Goal: Answer question/provide support

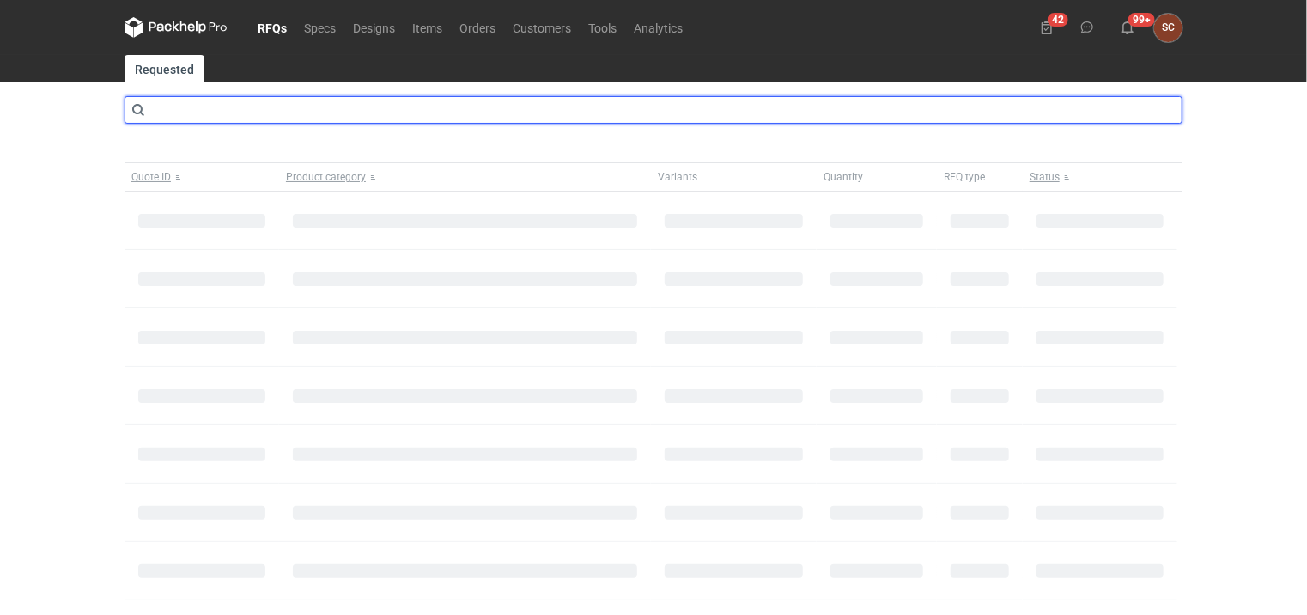
click at [417, 108] on input "text" at bounding box center [654, 109] width 1058 height 27
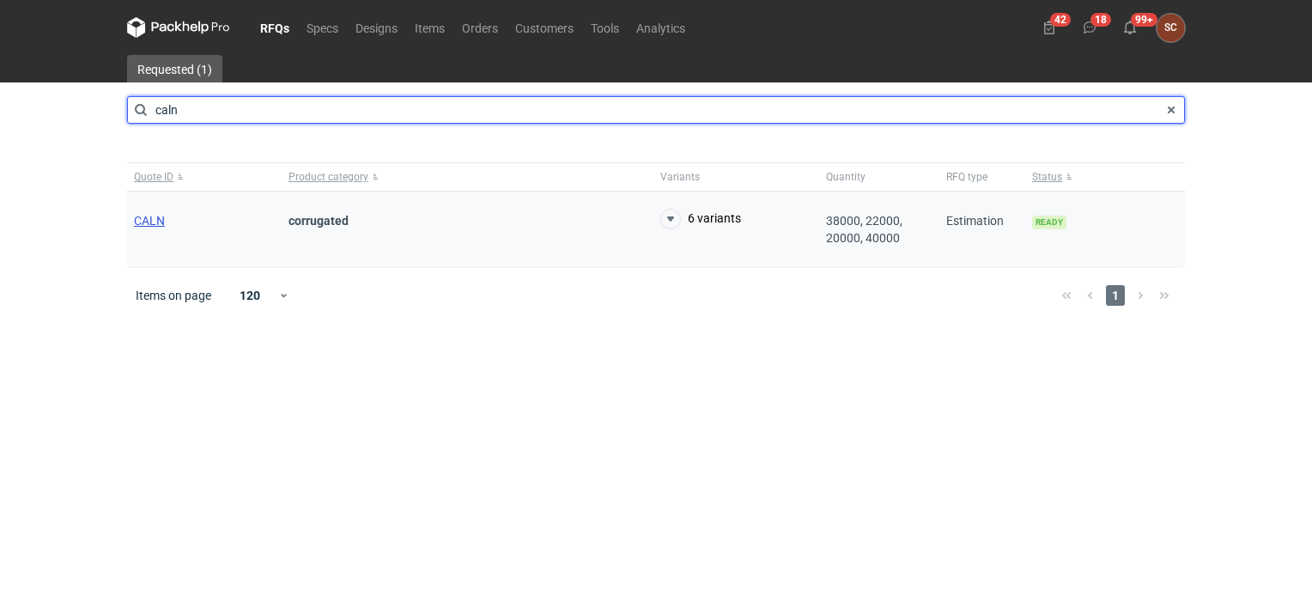
type input "caln"
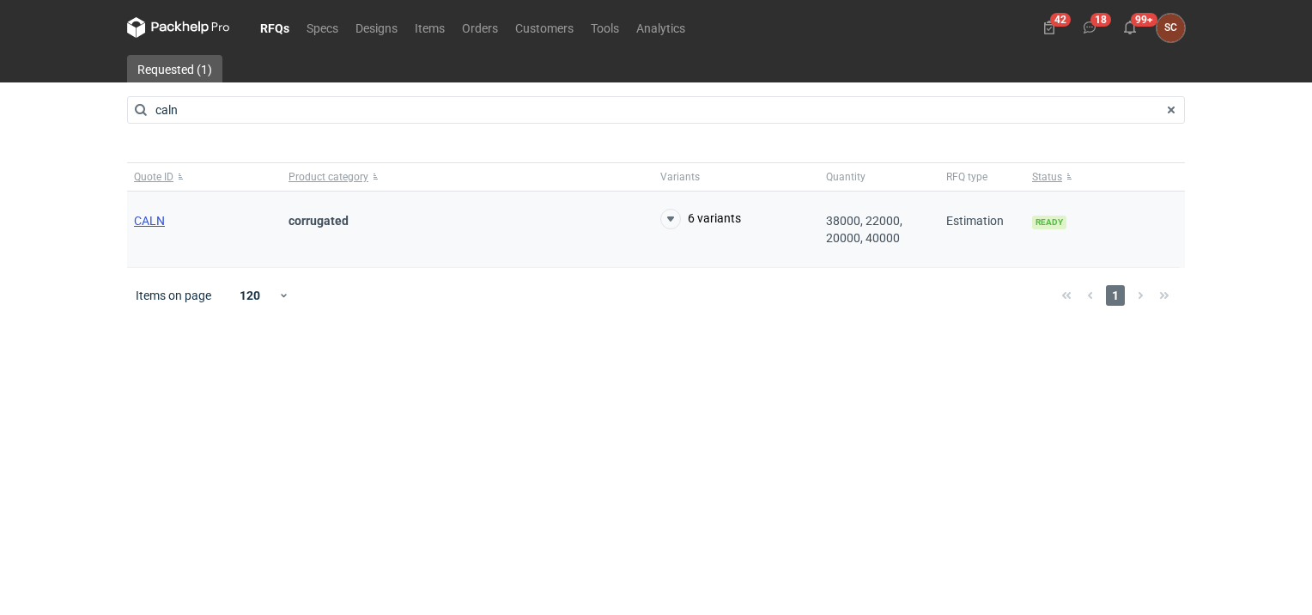
click at [146, 220] on span "CALN" at bounding box center [149, 221] width 31 height 14
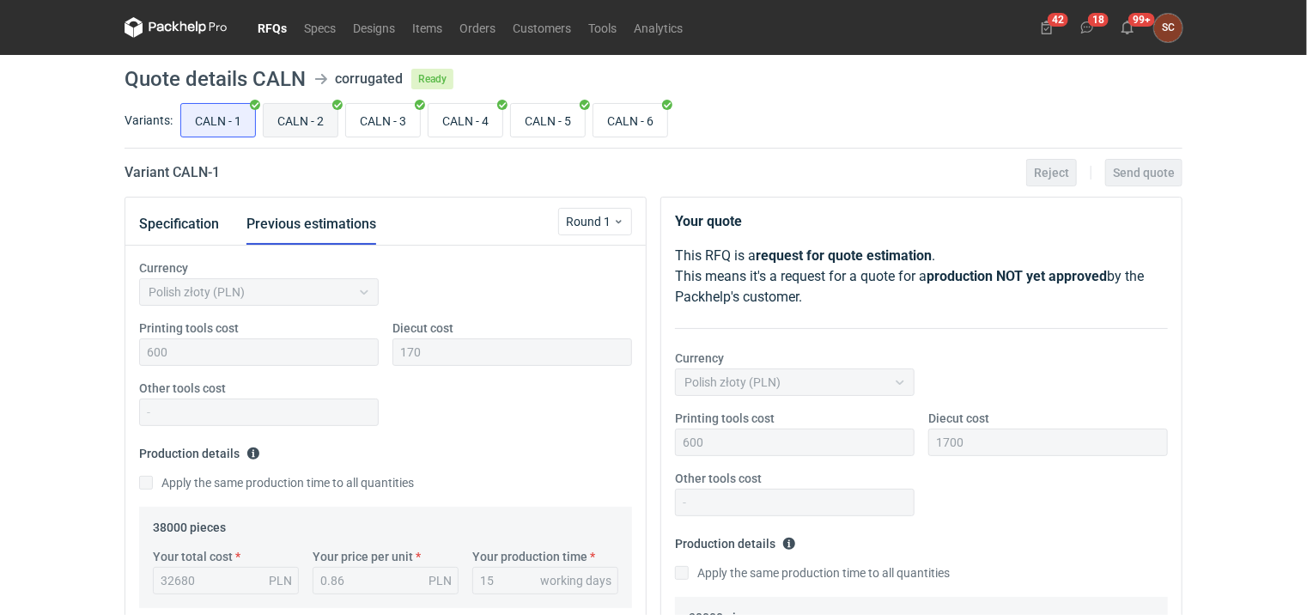
click at [284, 120] on input "CALN - 2" at bounding box center [301, 120] width 74 height 33
radio input "true"
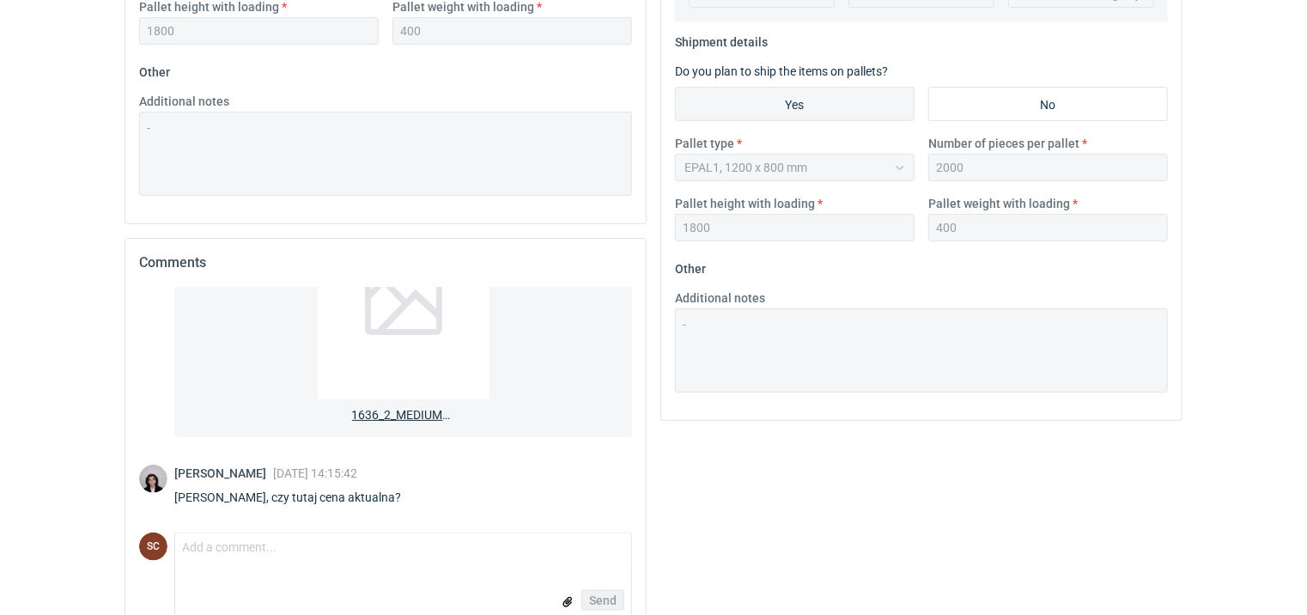
scroll to position [710, 0]
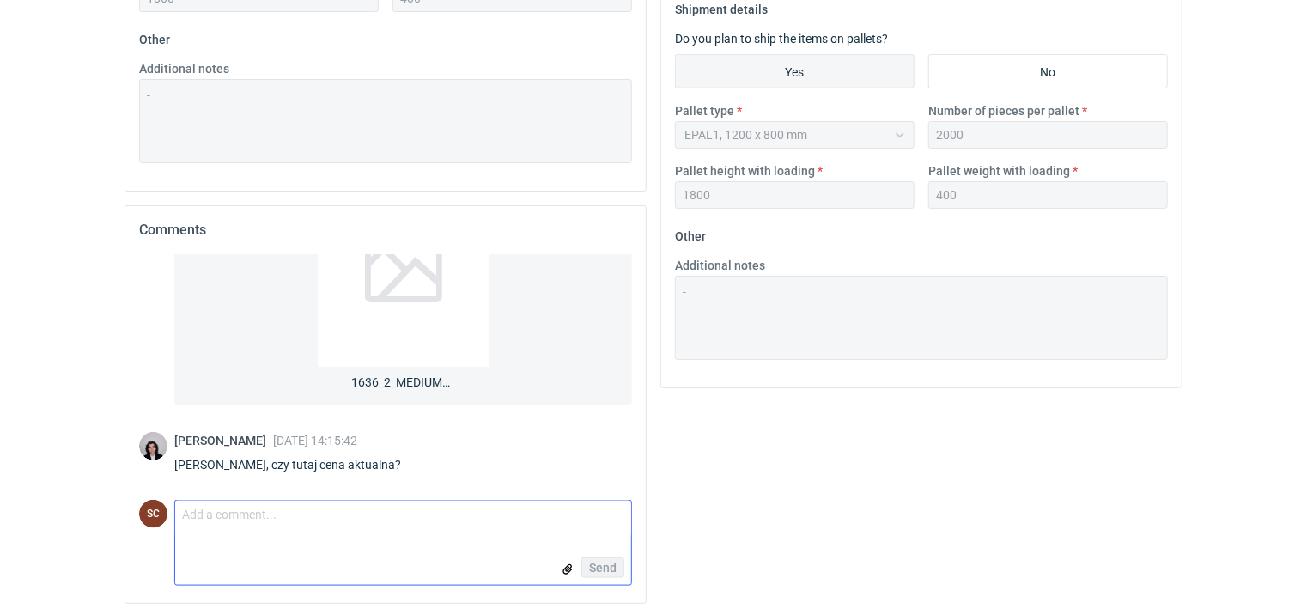
click at [293, 533] on textarea "Comment message" at bounding box center [403, 519] width 456 height 36
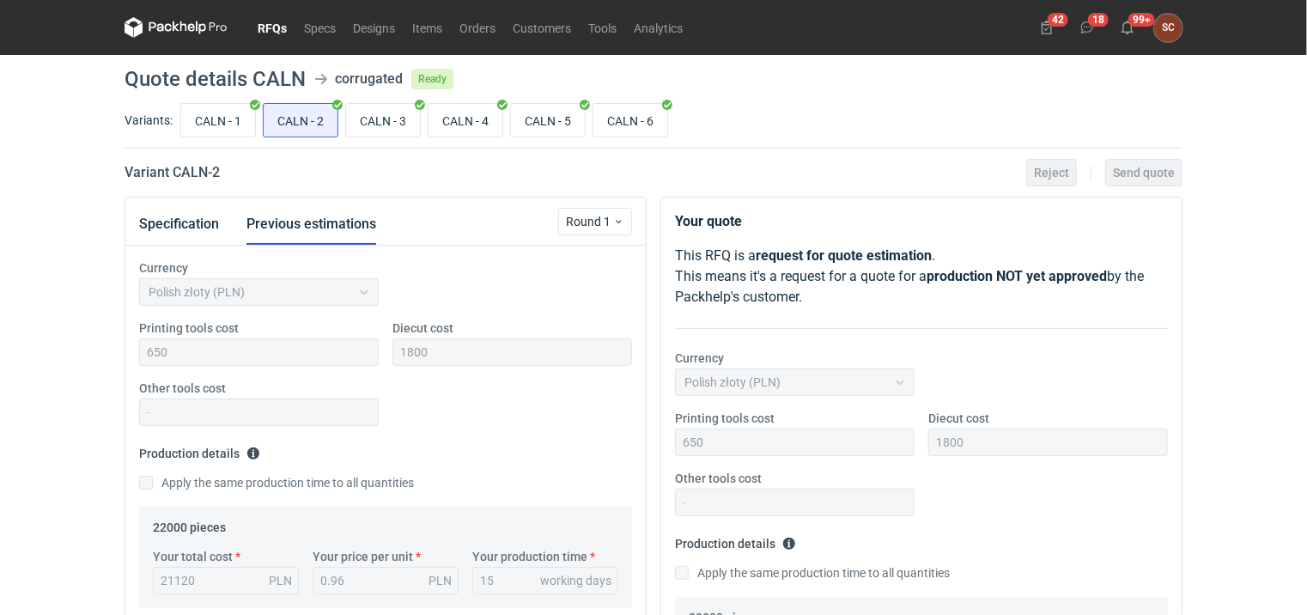
scroll to position [0, 0]
click at [164, 223] on button "Specification" at bounding box center [179, 224] width 80 height 41
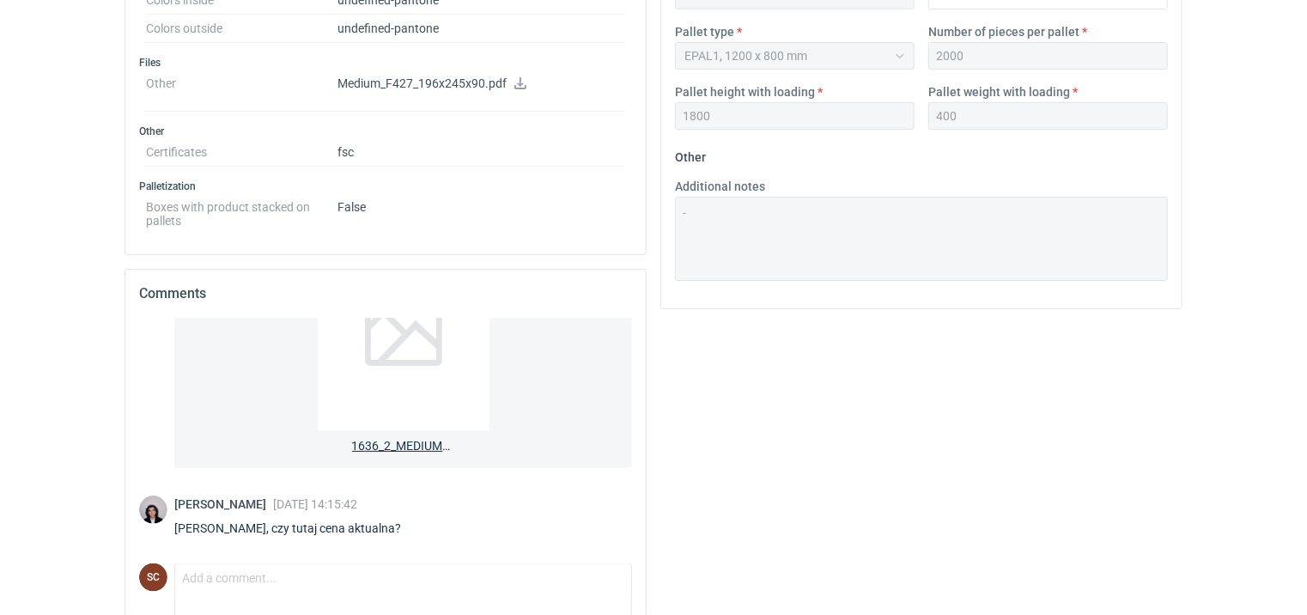
scroll to position [850, 0]
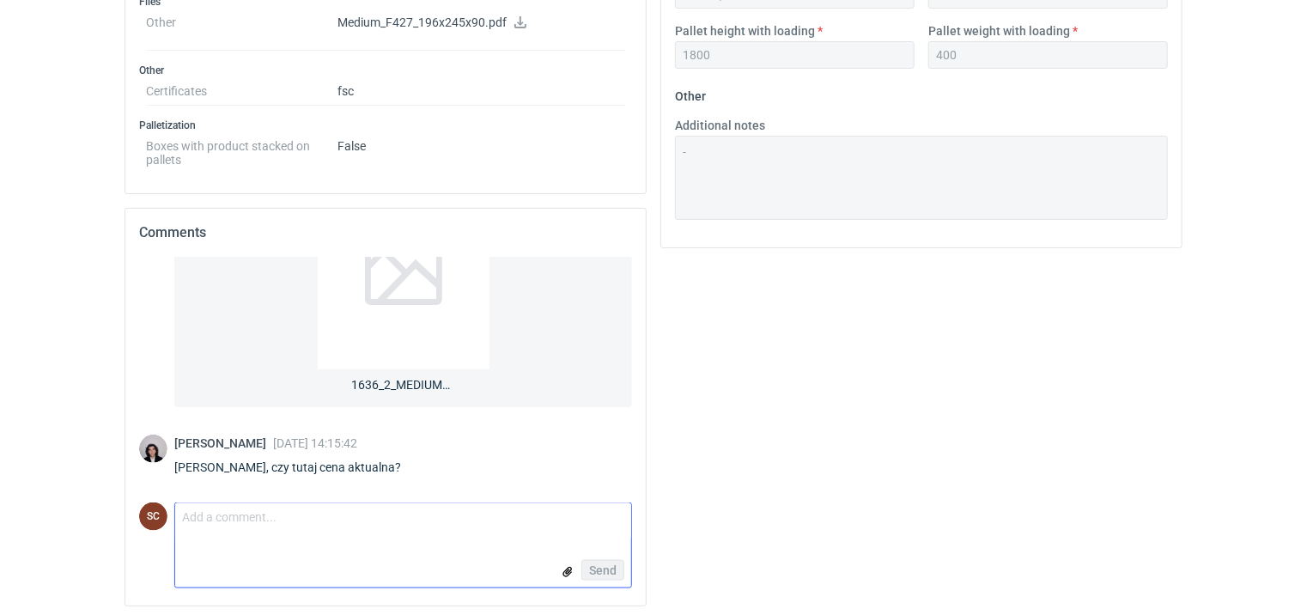
click at [210, 521] on textarea "Comment message" at bounding box center [403, 521] width 456 height 36
click at [234, 514] on textarea "Tak, cenakula" at bounding box center [403, 521] width 456 height 36
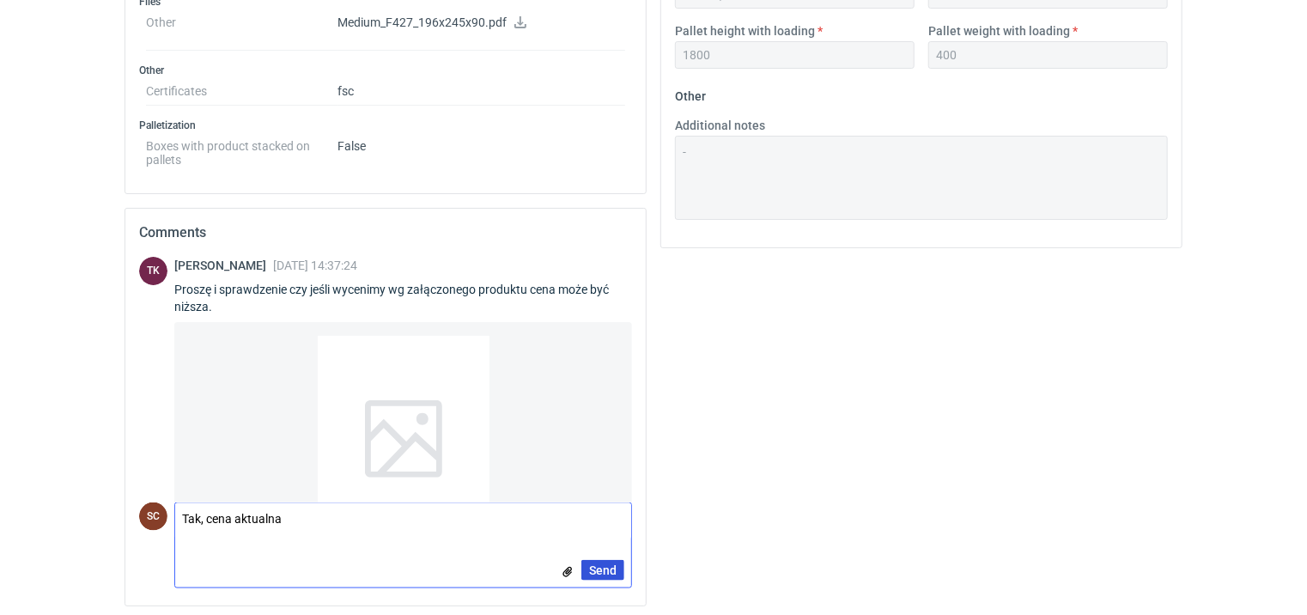
type textarea "Tak, cena aktualna"
click at [600, 564] on span "Send" at bounding box center [602, 570] width 27 height 12
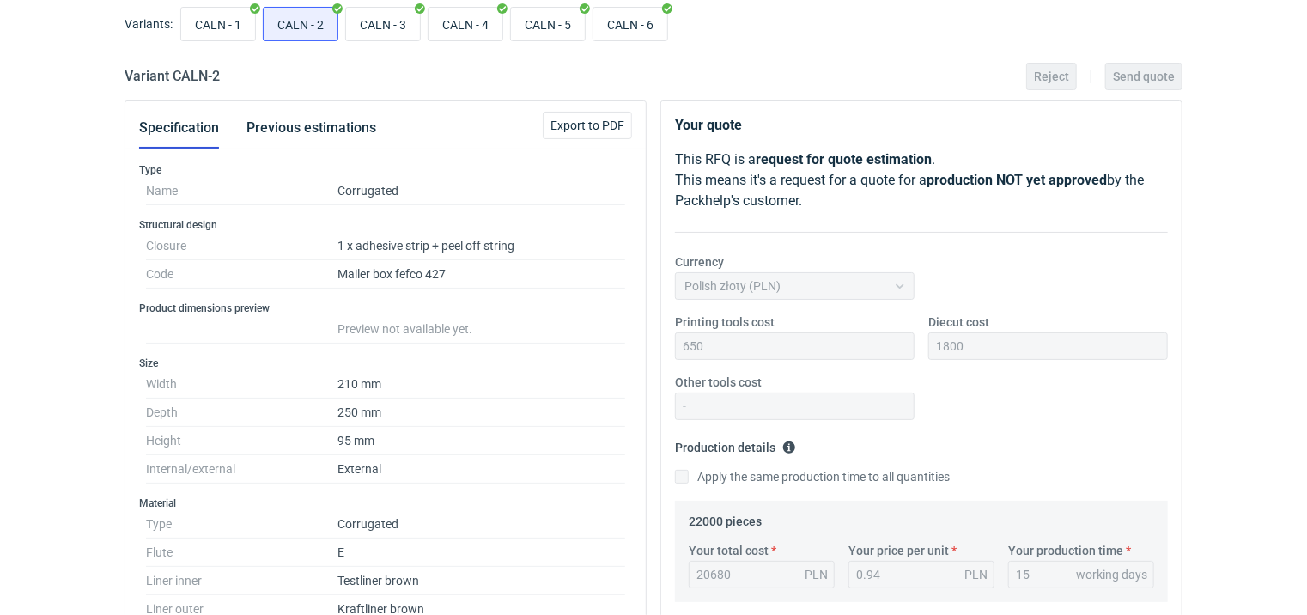
scroll to position [0, 0]
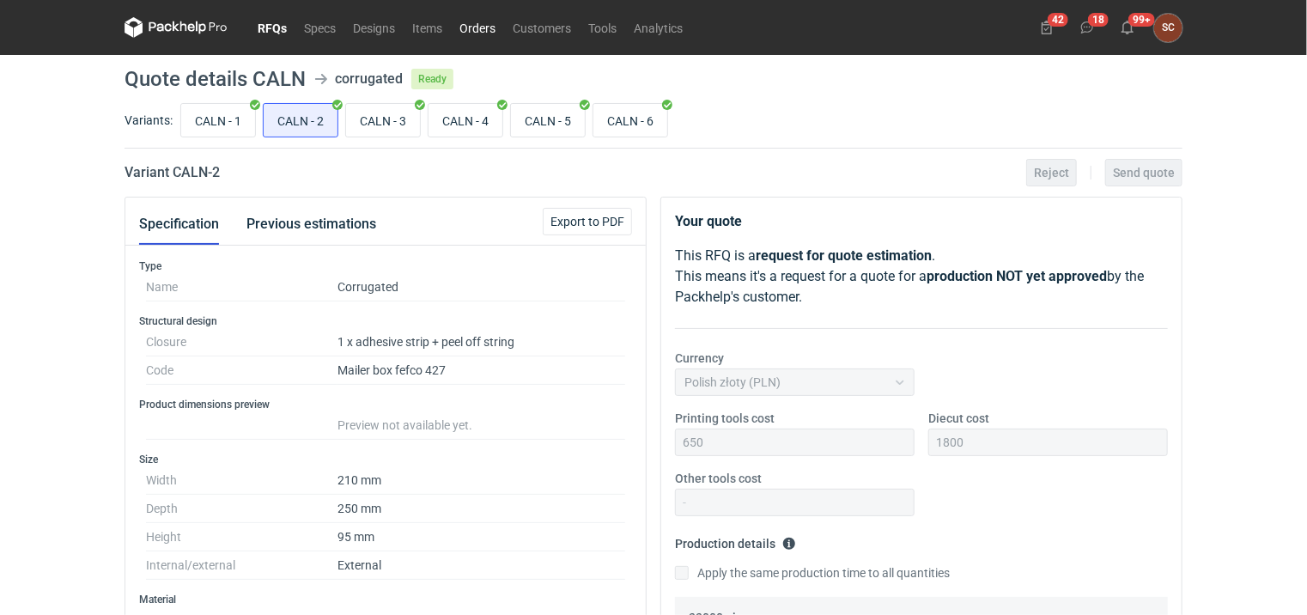
click at [493, 25] on link "Orders" at bounding box center [477, 27] width 53 height 21
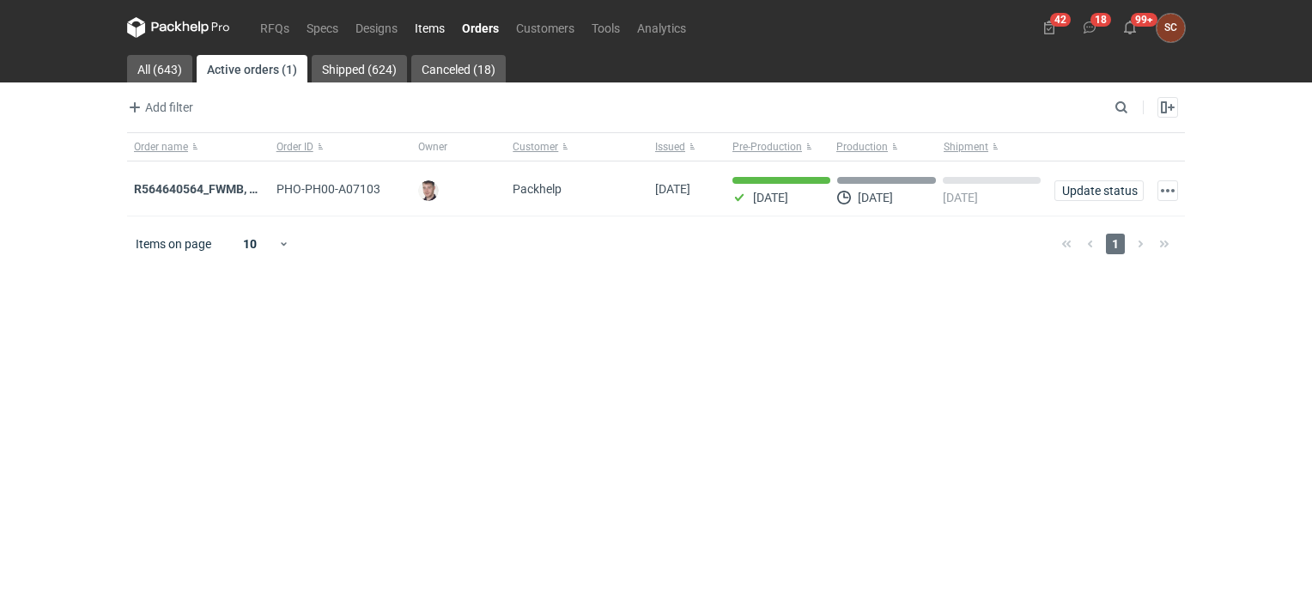
click at [440, 24] on link "Items" at bounding box center [429, 27] width 47 height 21
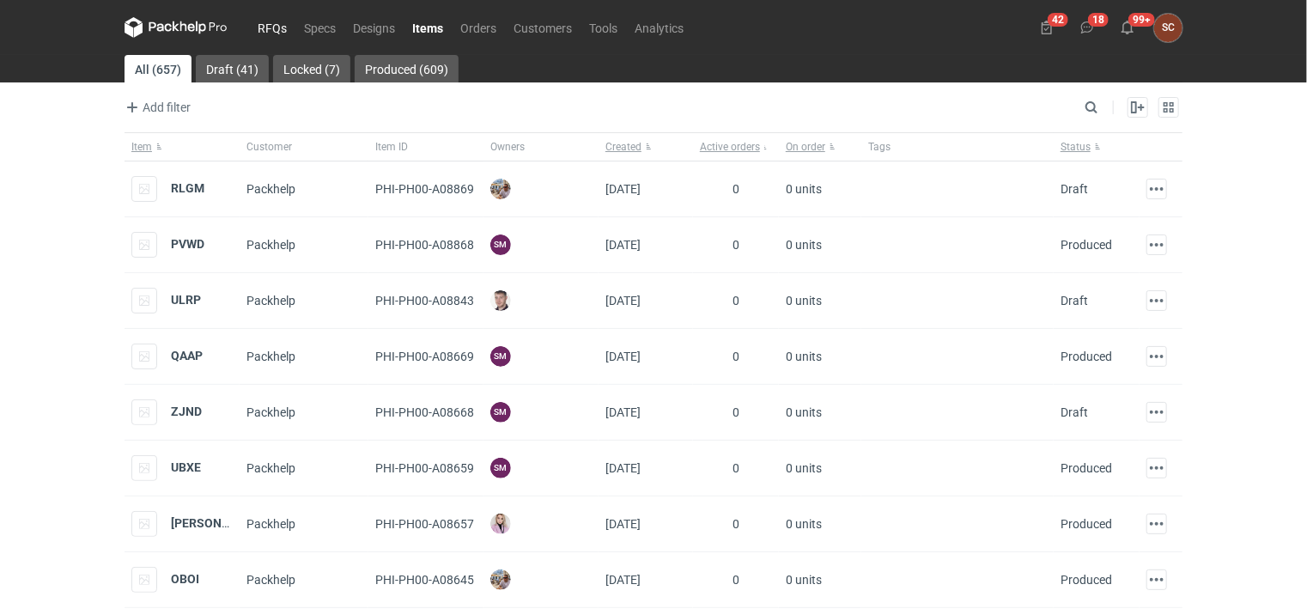
click at [280, 34] on link "RFQs" at bounding box center [272, 27] width 46 height 21
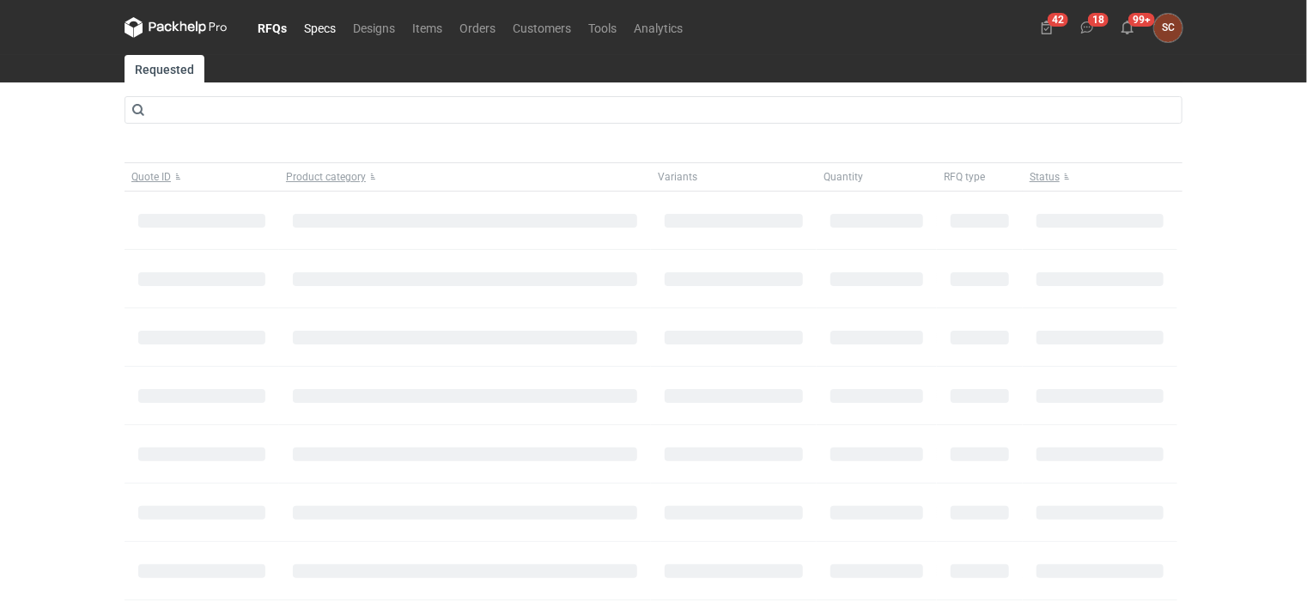
click at [320, 30] on link "Specs" at bounding box center [319, 27] width 49 height 21
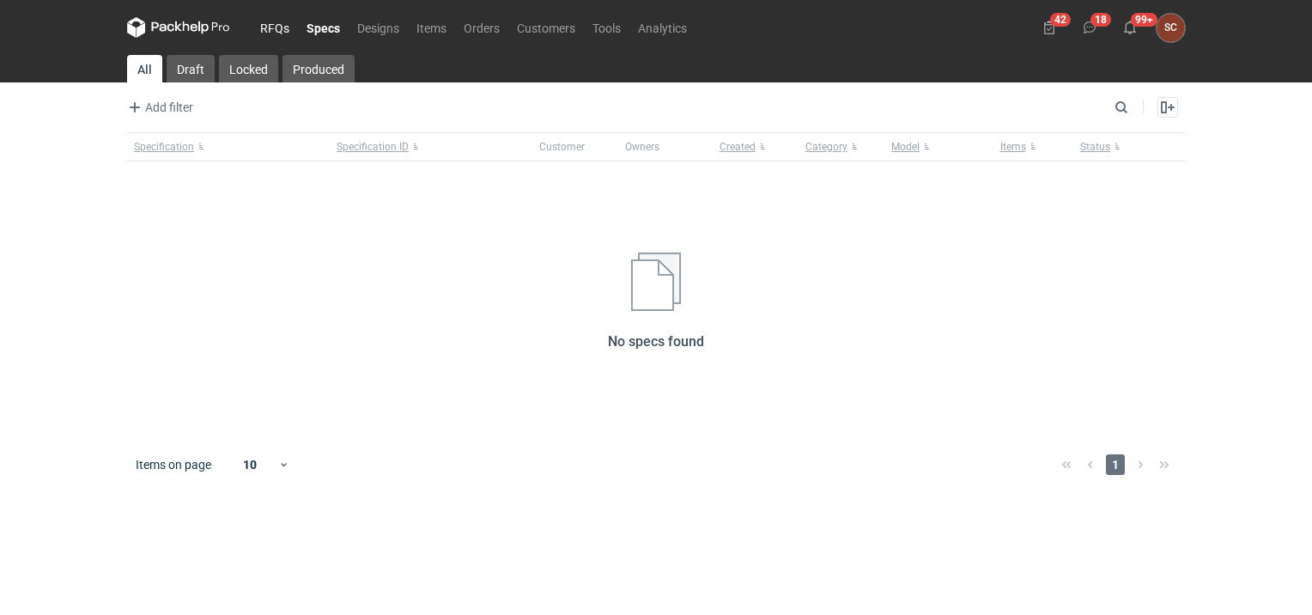
click at [265, 27] on link "RFQs" at bounding box center [275, 27] width 46 height 21
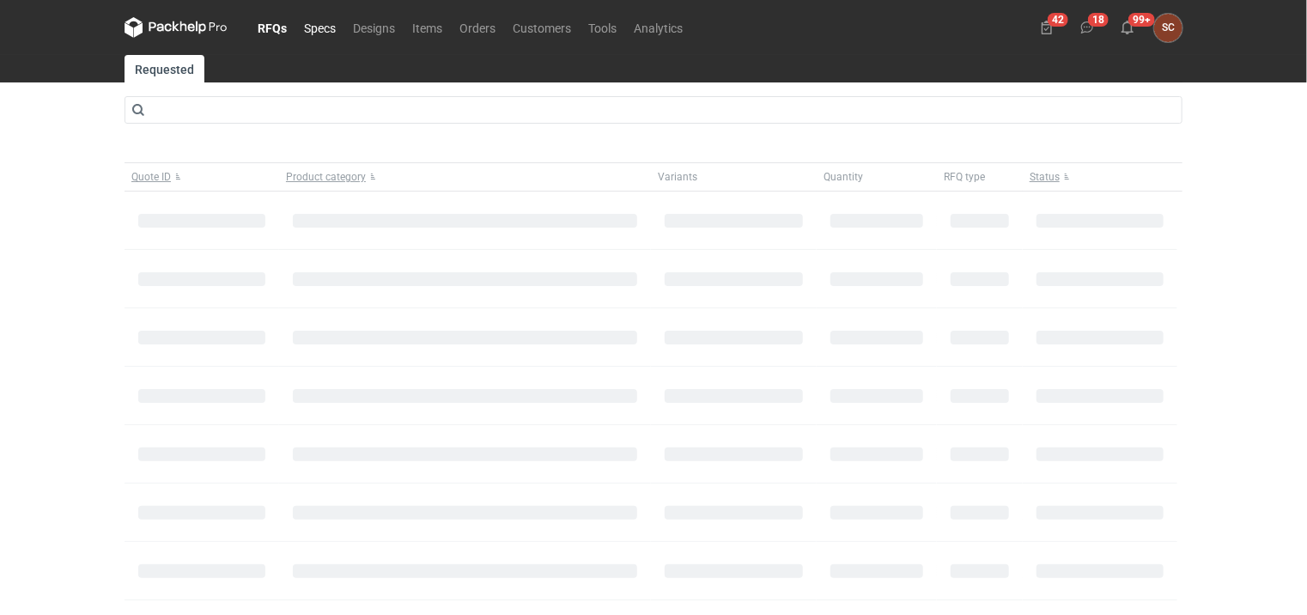
click at [330, 27] on link "Specs" at bounding box center [319, 27] width 49 height 21
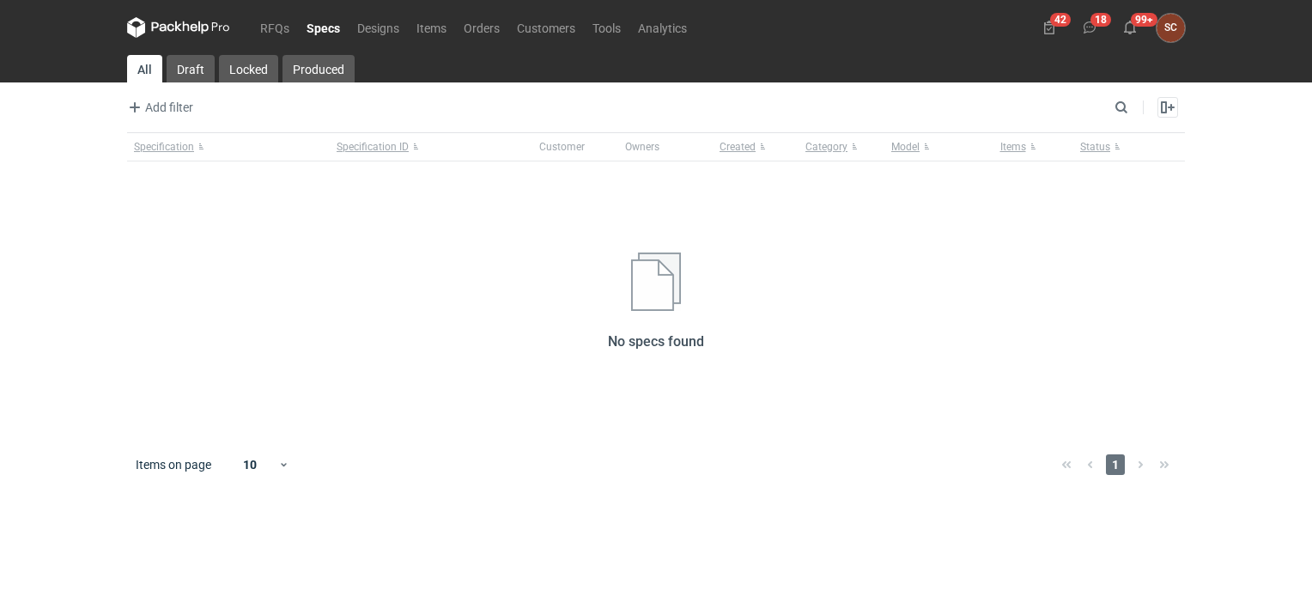
click at [322, 30] on link "Specs" at bounding box center [323, 27] width 51 height 21
click at [375, 29] on link "Designs" at bounding box center [378, 27] width 59 height 21
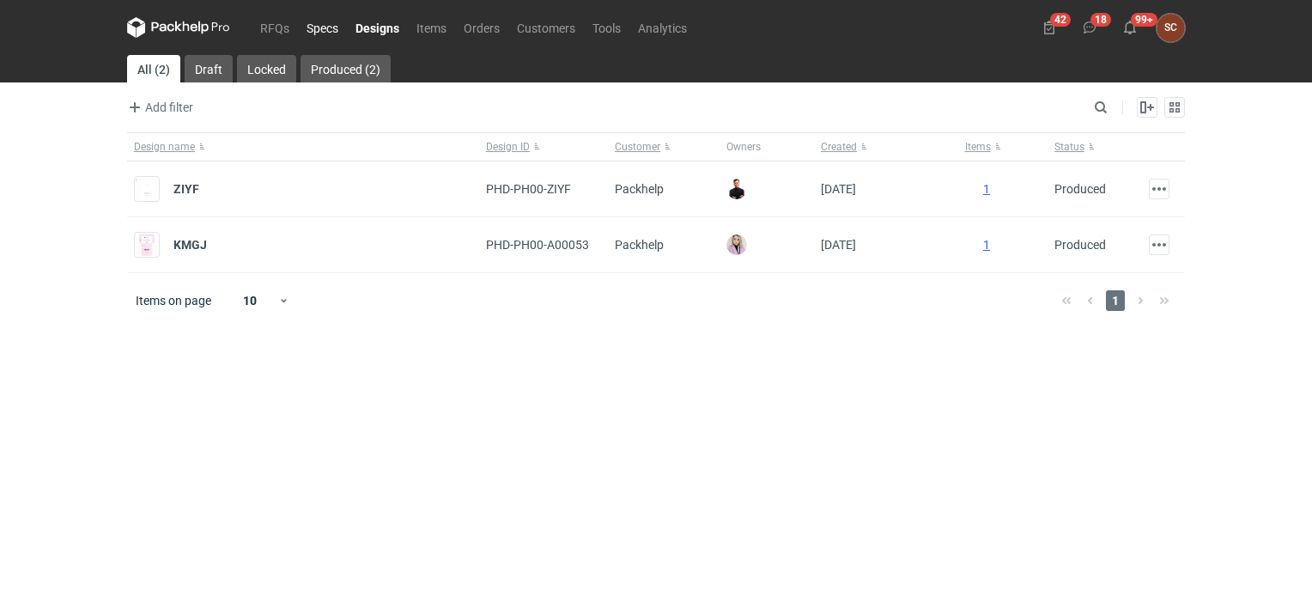
click at [323, 32] on link "Specs" at bounding box center [322, 27] width 49 height 21
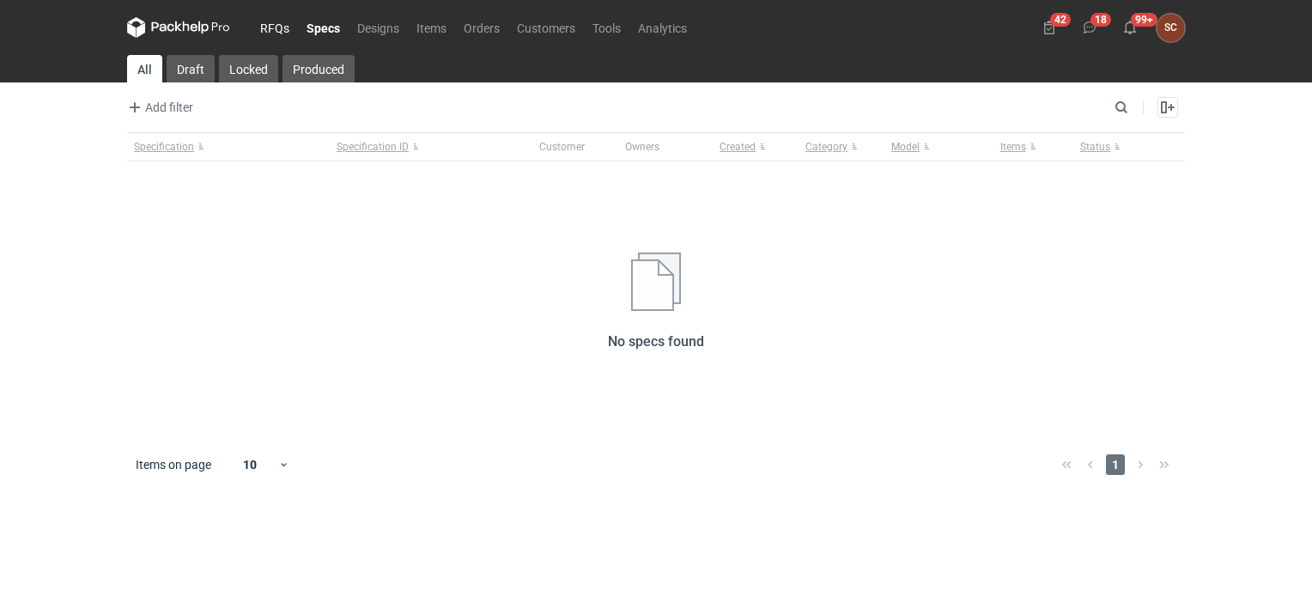
click at [279, 25] on link "RFQs" at bounding box center [275, 27] width 46 height 21
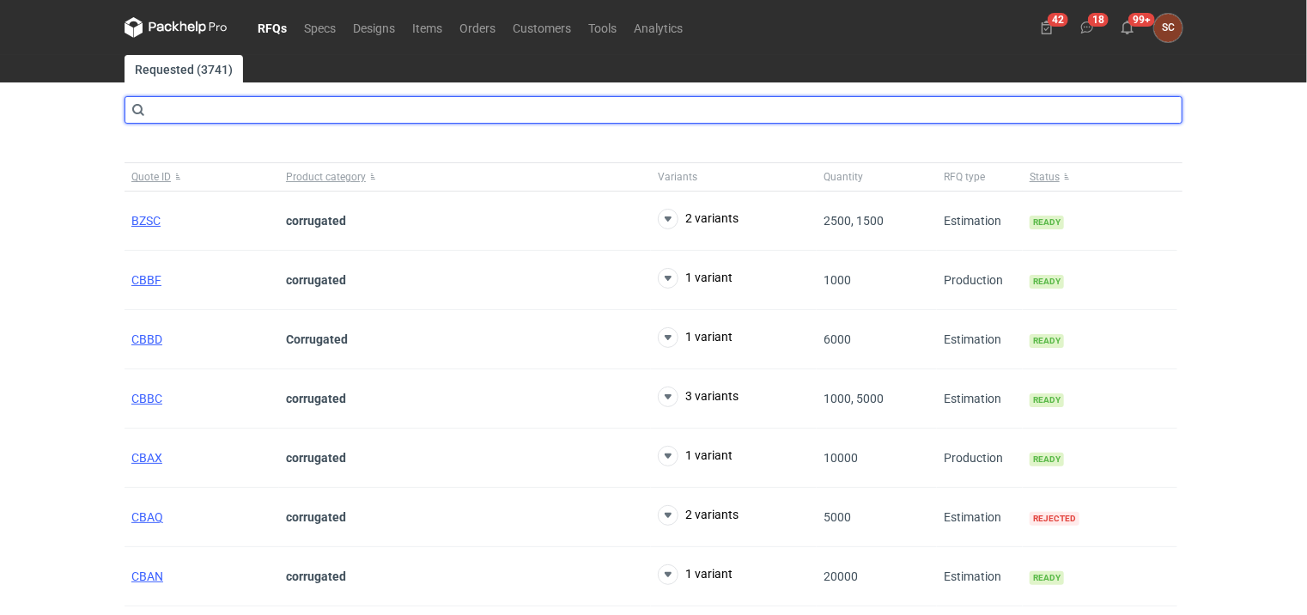
click at [225, 107] on input "text" at bounding box center [654, 109] width 1058 height 27
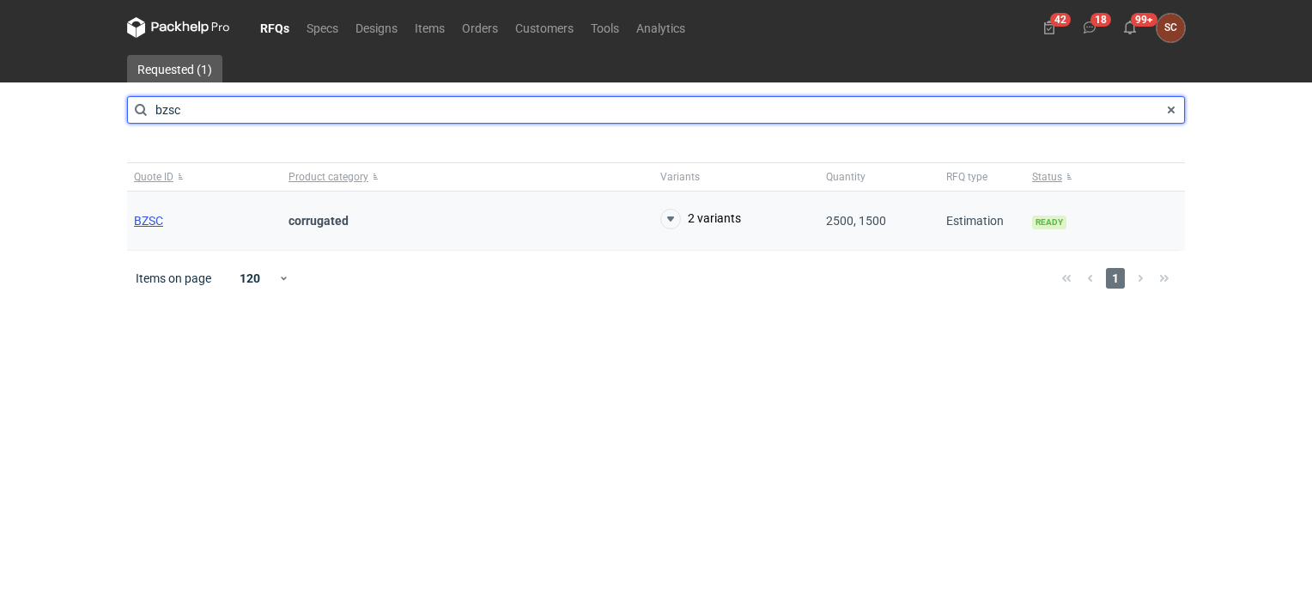
type input "bzsc"
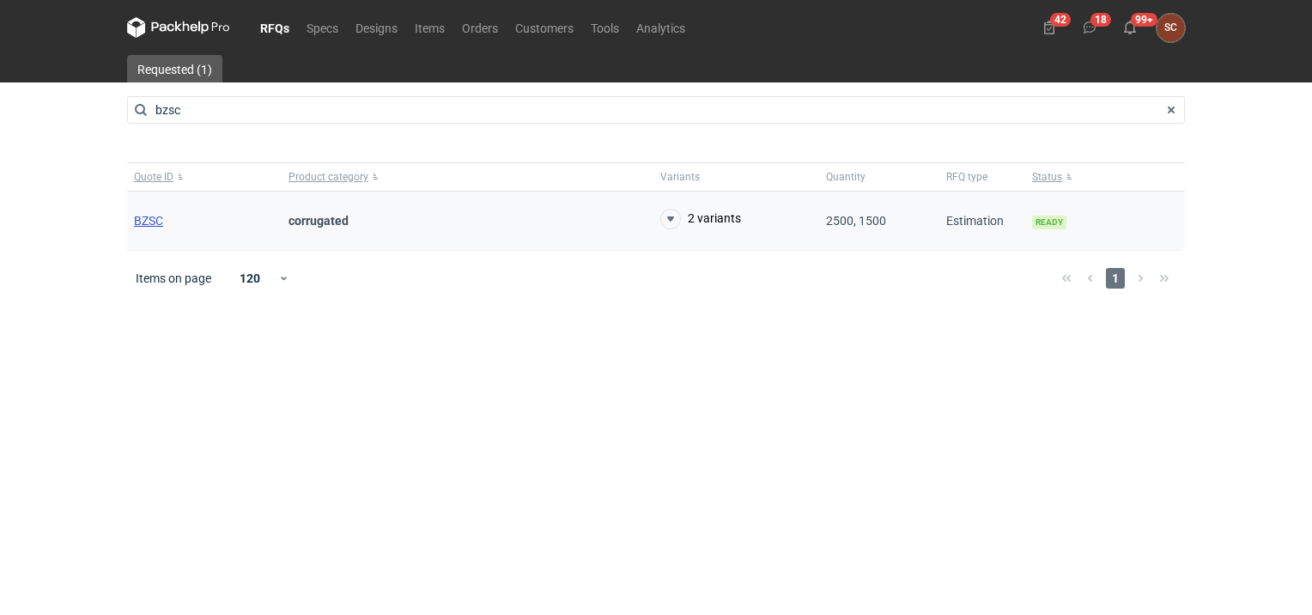
click at [161, 220] on span "BZSC" at bounding box center [148, 221] width 29 height 14
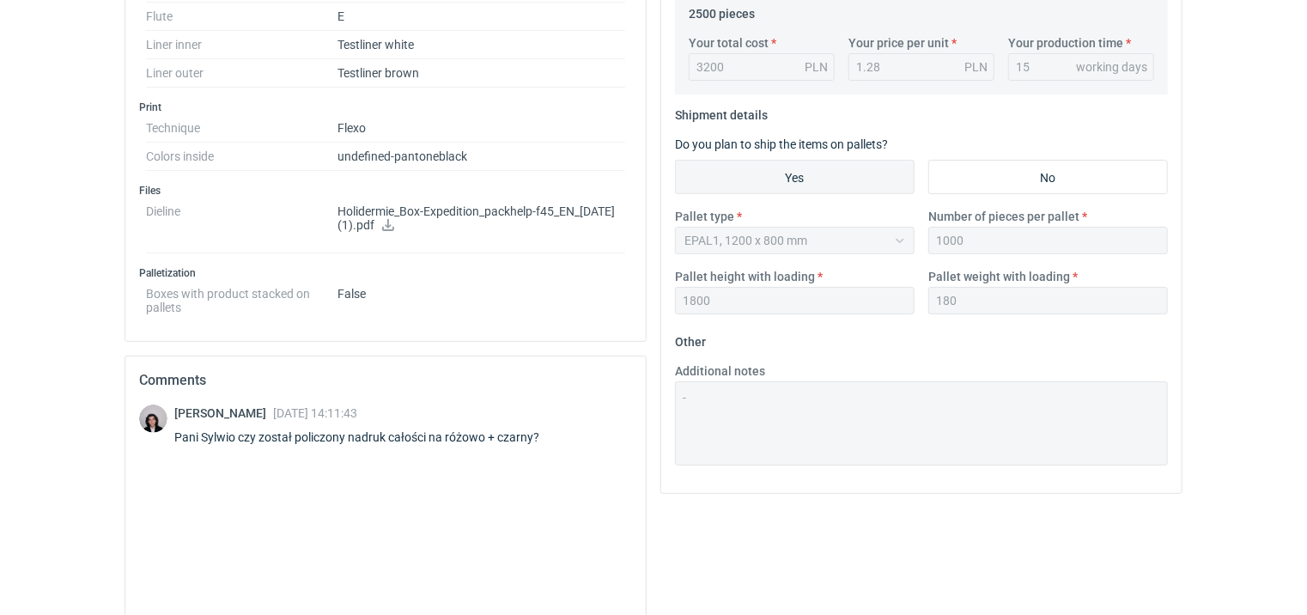
scroll to position [601, 0]
click at [394, 224] on icon at bounding box center [388, 228] width 12 height 12
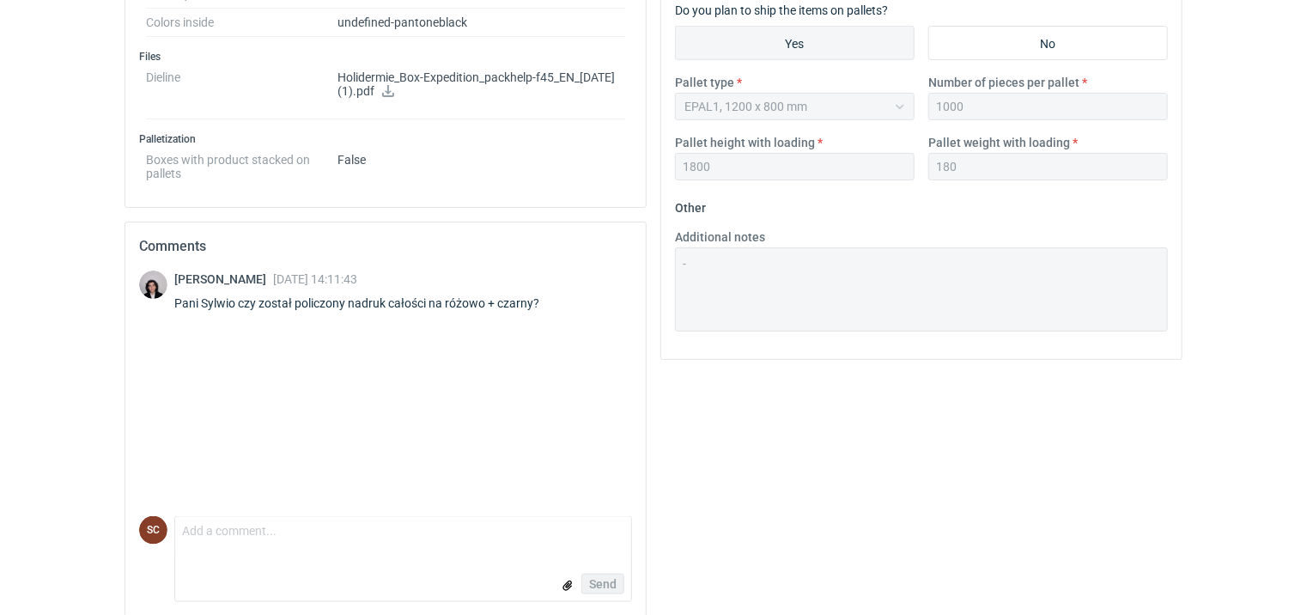
scroll to position [752, 0]
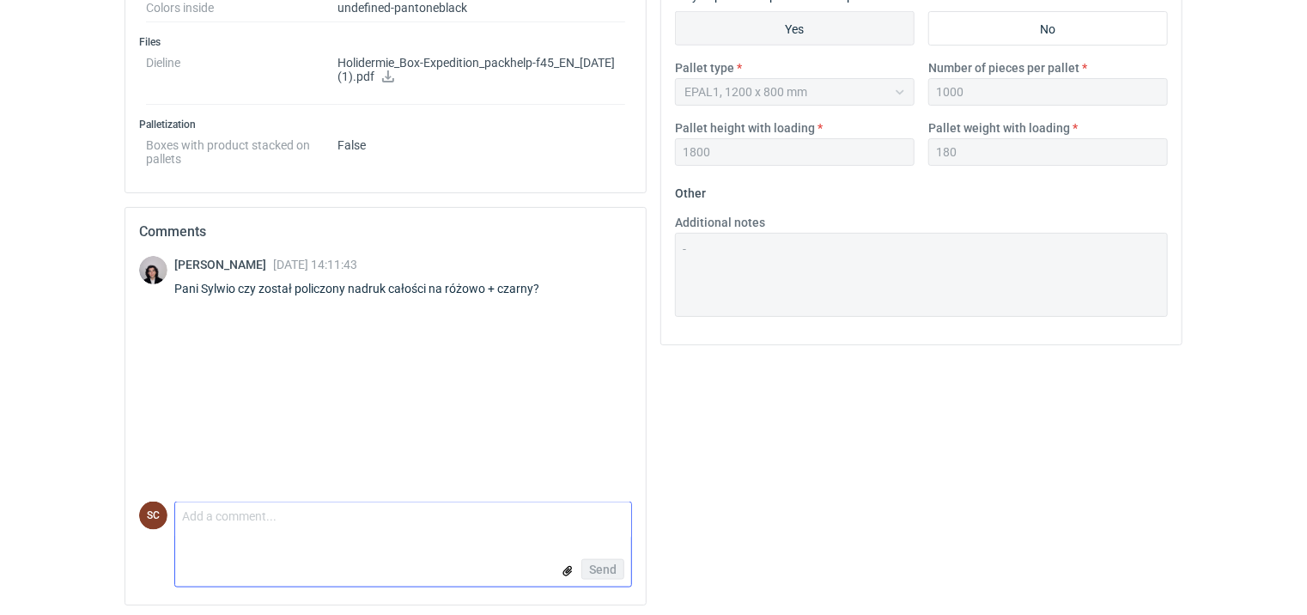
click at [256, 514] on textarea "Comment message" at bounding box center [403, 520] width 456 height 36
click at [206, 513] on textarea "Nie, yl czarny" at bounding box center [403, 520] width 456 height 36
click at [285, 506] on textarea "Nie, tylko czarny" at bounding box center [403, 520] width 456 height 36
click at [279, 510] on textarea "Nie, tylko czarny. \koszt 2 polimerów" at bounding box center [403, 520] width 456 height 36
click at [196, 509] on textarea "Nie, tylko czarny. Koszt 2 polimerów" at bounding box center [403, 520] width 456 height 36
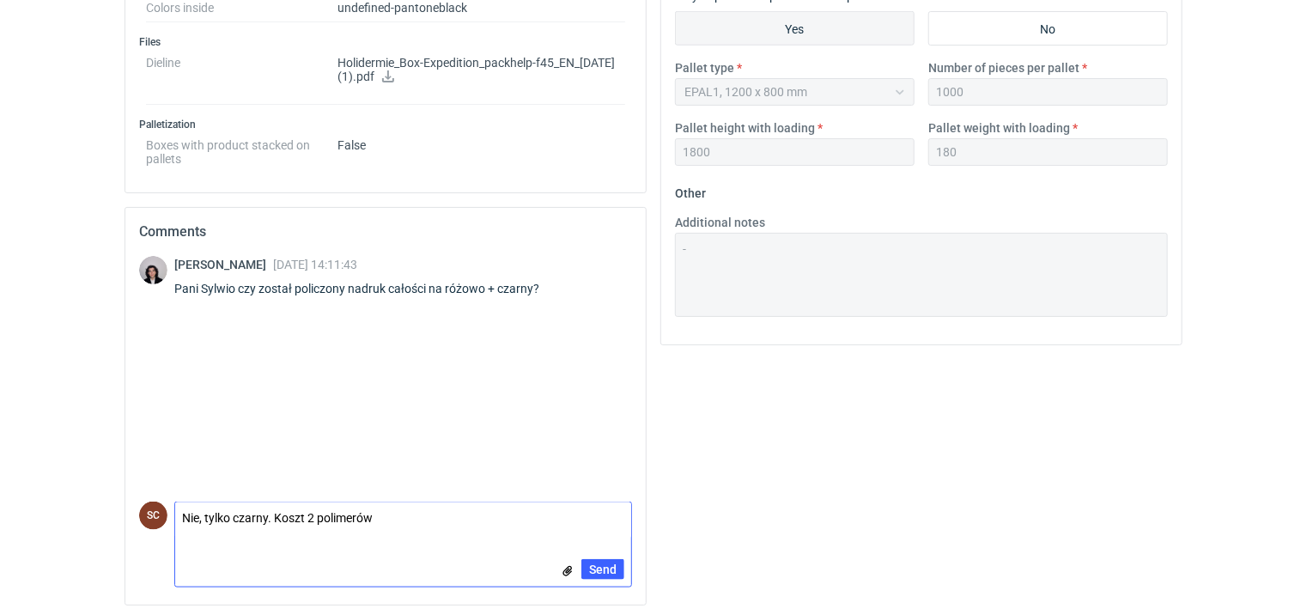
click at [204, 516] on textarea "Nie, tylko czarny. Koszt 2 polimerów" at bounding box center [403, 520] width 456 height 36
click at [428, 512] on textarea "Nie, 1 kolor tylko czarny. Koszt 2 polimerów" at bounding box center [403, 520] width 456 height 36
click at [435, 519] on textarea "Nie, 1 kolor tylko czarny. Koszt 2 polimerów" at bounding box center [403, 520] width 456 height 36
type textarea "Nie, 1 kolor tylko czarny. Koszt 2 polimerów 1100zł"
click at [590, 566] on span "Send" at bounding box center [602, 569] width 27 height 12
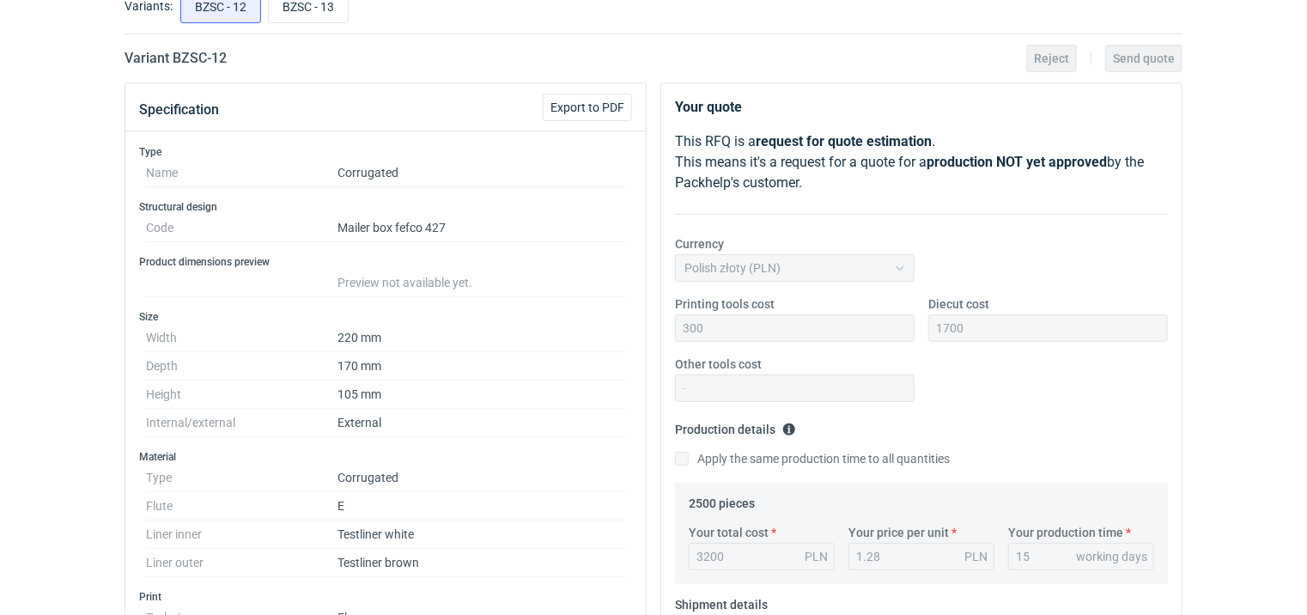
scroll to position [0, 0]
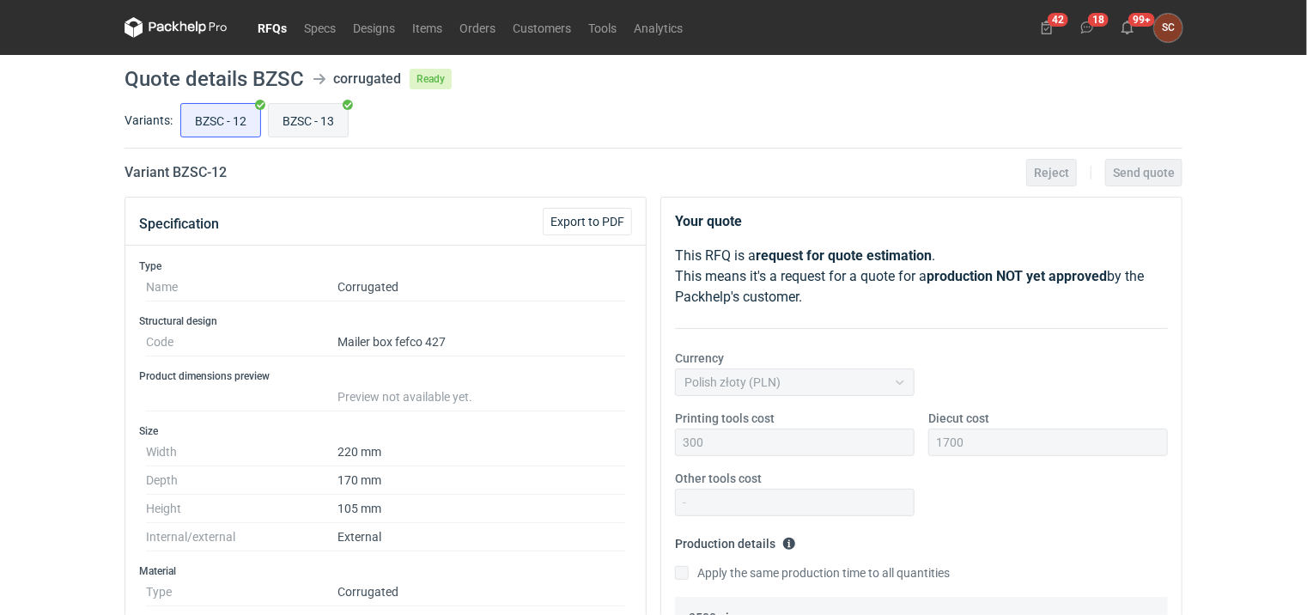
drag, startPoint x: 299, startPoint y: 110, endPoint x: 327, endPoint y: 126, distance: 32.7
click at [300, 111] on input "BZSC - 13" at bounding box center [308, 120] width 79 height 33
radio input "true"
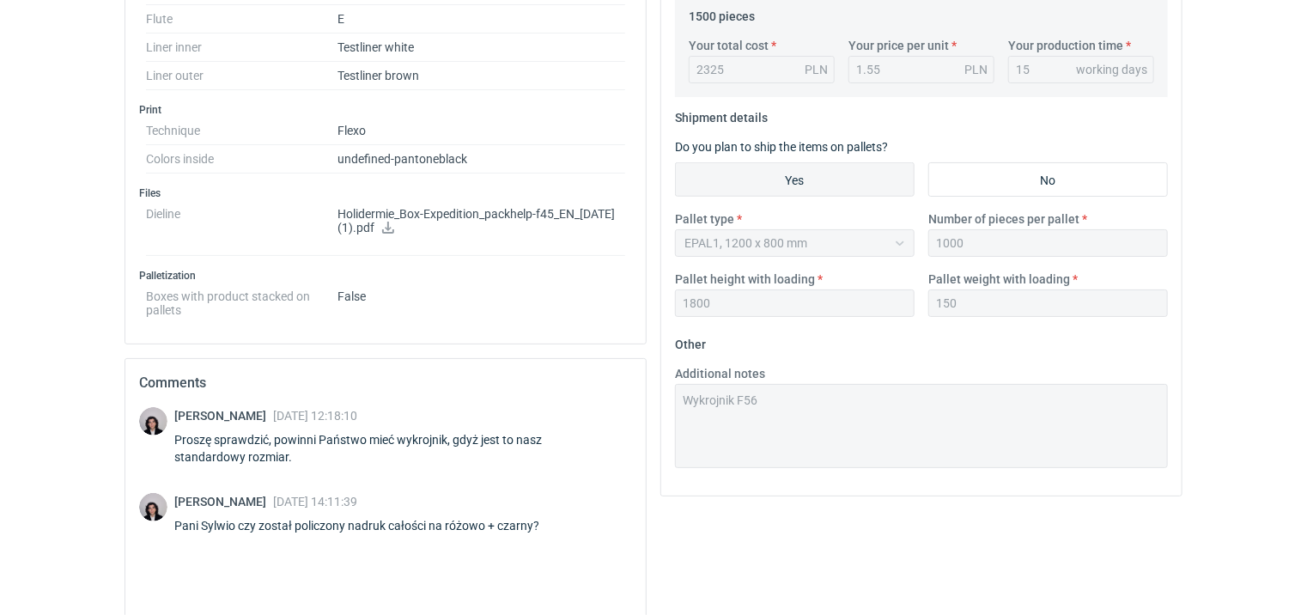
scroll to position [752, 0]
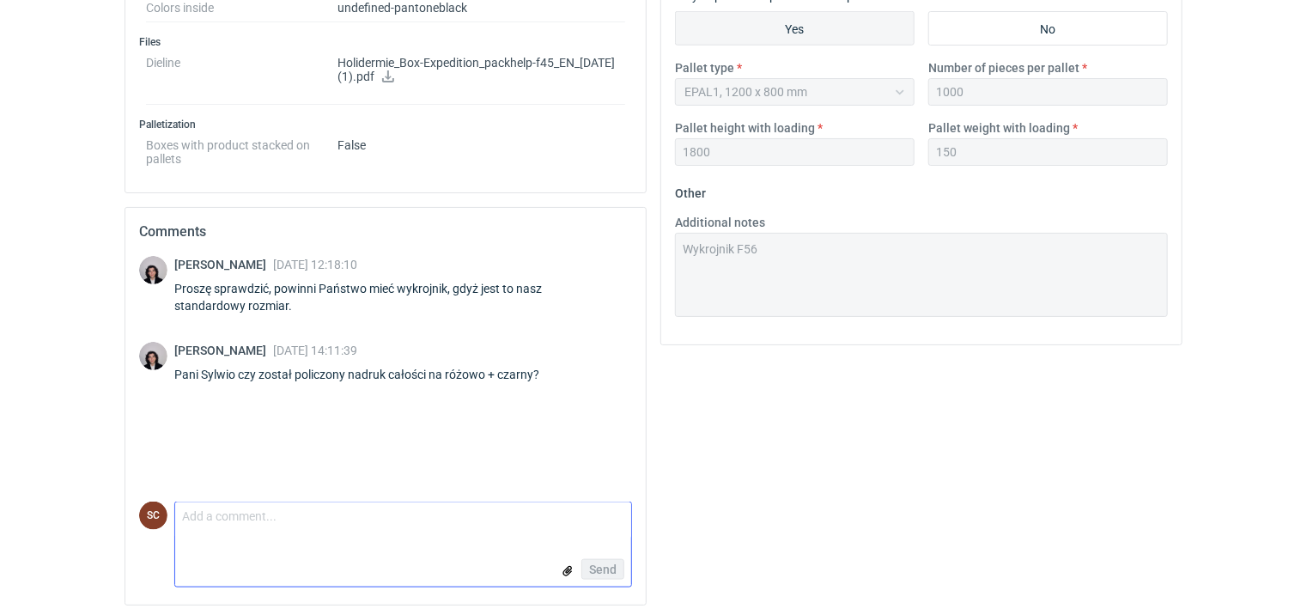
click at [274, 525] on textarea "Comment message" at bounding box center [403, 520] width 456 height 36
click at [242, 515] on textarea "Koszt 2 polerów 1200zł" at bounding box center [403, 520] width 456 height 36
type textarea "Koszt 2 polimerów 1200zł"
click at [600, 569] on span "Send" at bounding box center [602, 569] width 27 height 12
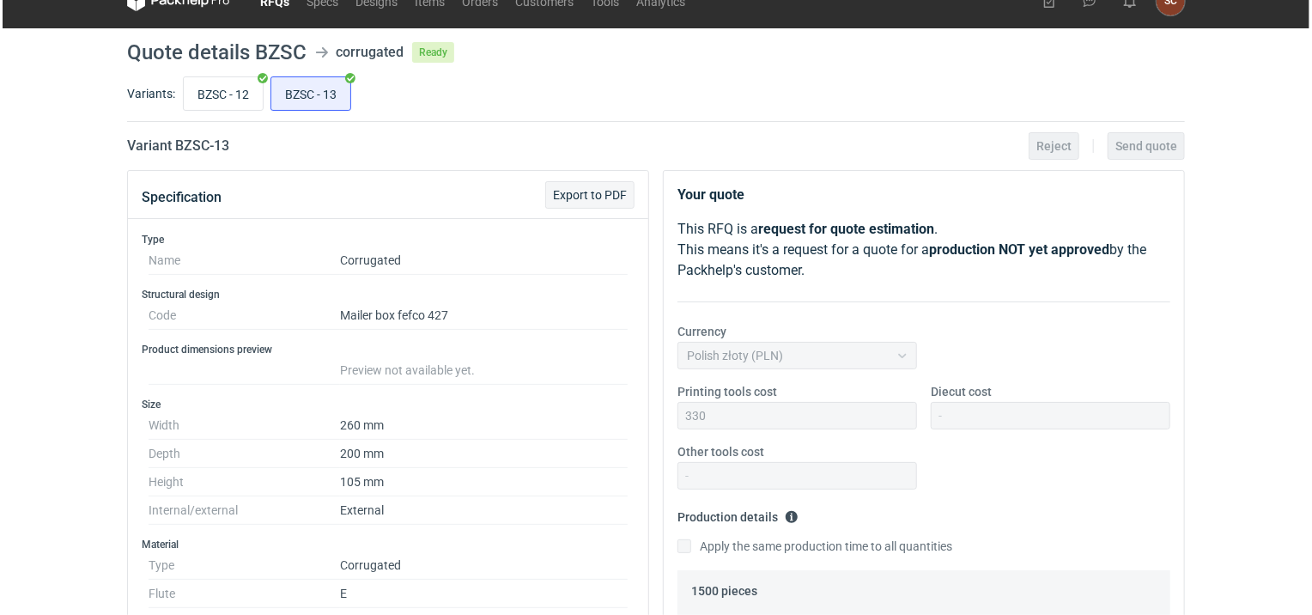
scroll to position [0, 0]
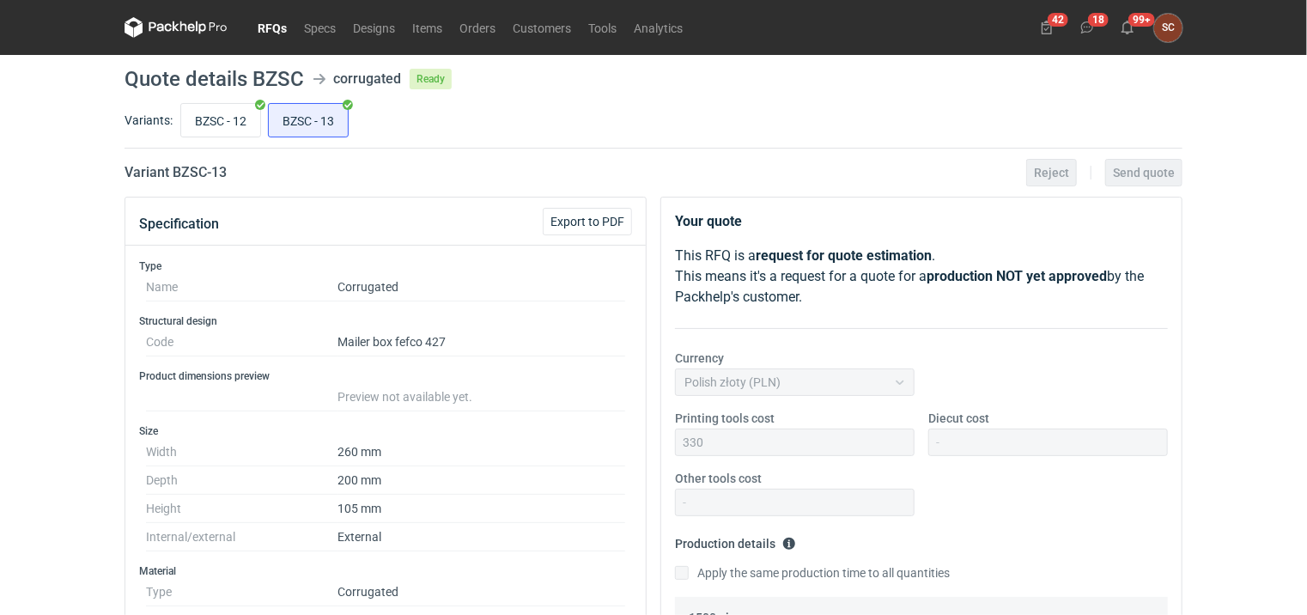
click at [272, 25] on link "RFQs" at bounding box center [272, 27] width 46 height 21
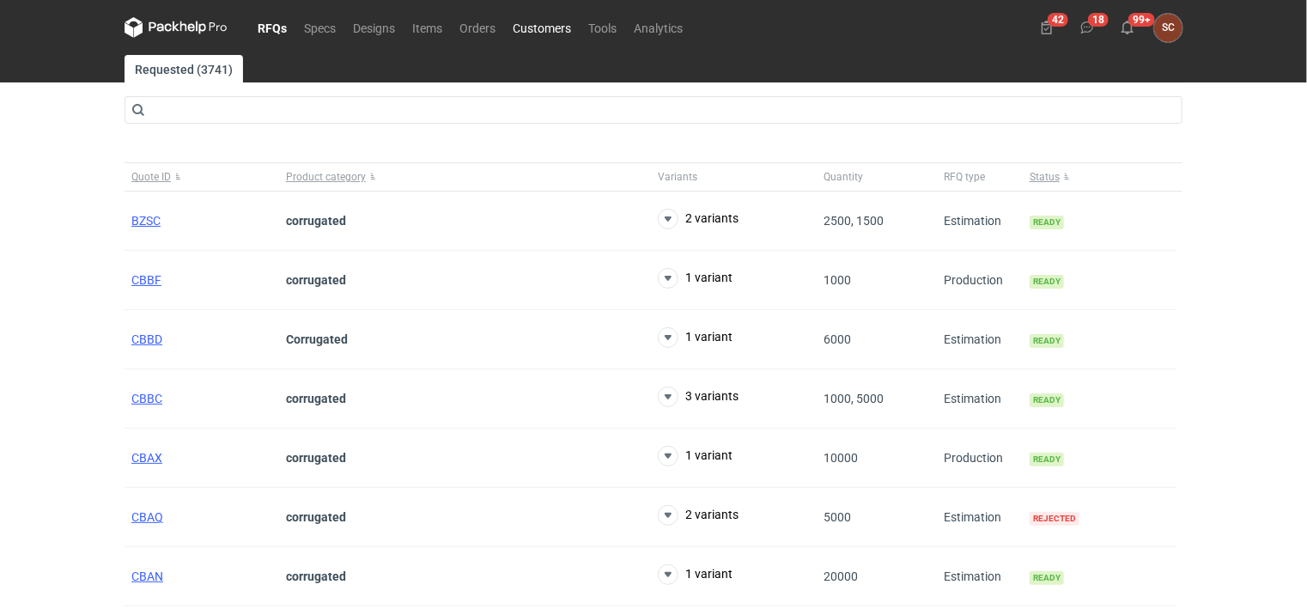
click at [533, 27] on link "Customers" at bounding box center [542, 27] width 76 height 21
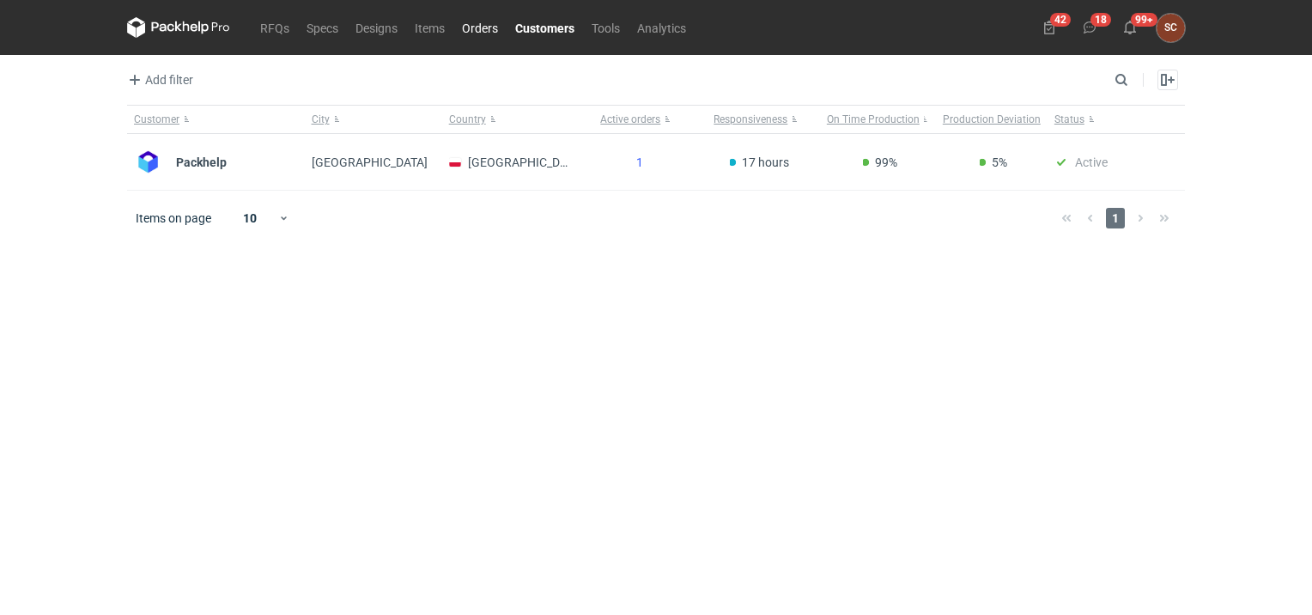
click at [476, 34] on link "Orders" at bounding box center [480, 27] width 53 height 21
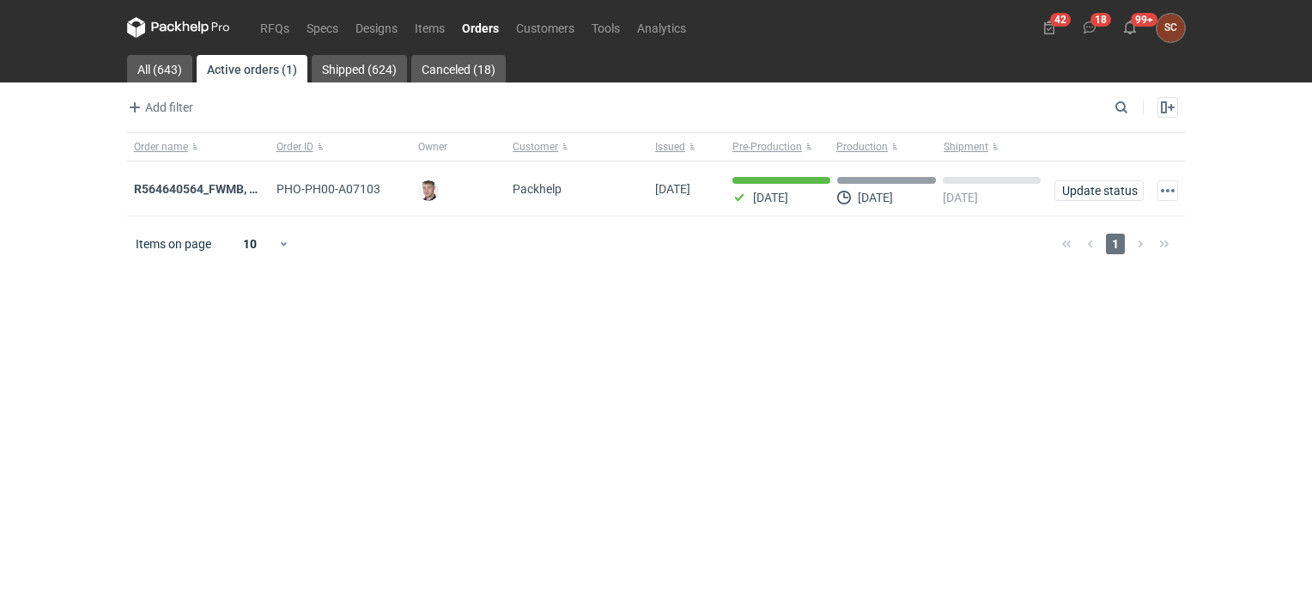
click at [589, 333] on main "All (643) Active orders (1) Shipped (624) Canceled (18) Add filter Owner first …" at bounding box center [656, 335] width 1072 height 560
click at [310, 26] on link "Specs" at bounding box center [322, 27] width 49 height 21
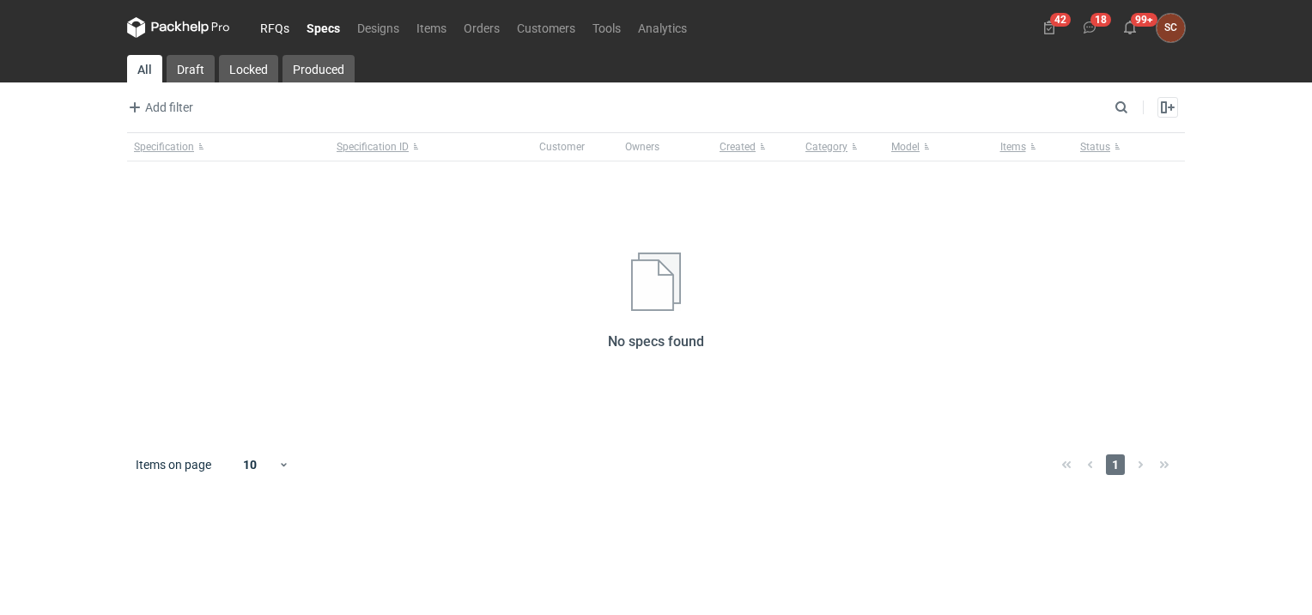
click at [261, 25] on link "RFQs" at bounding box center [275, 27] width 46 height 21
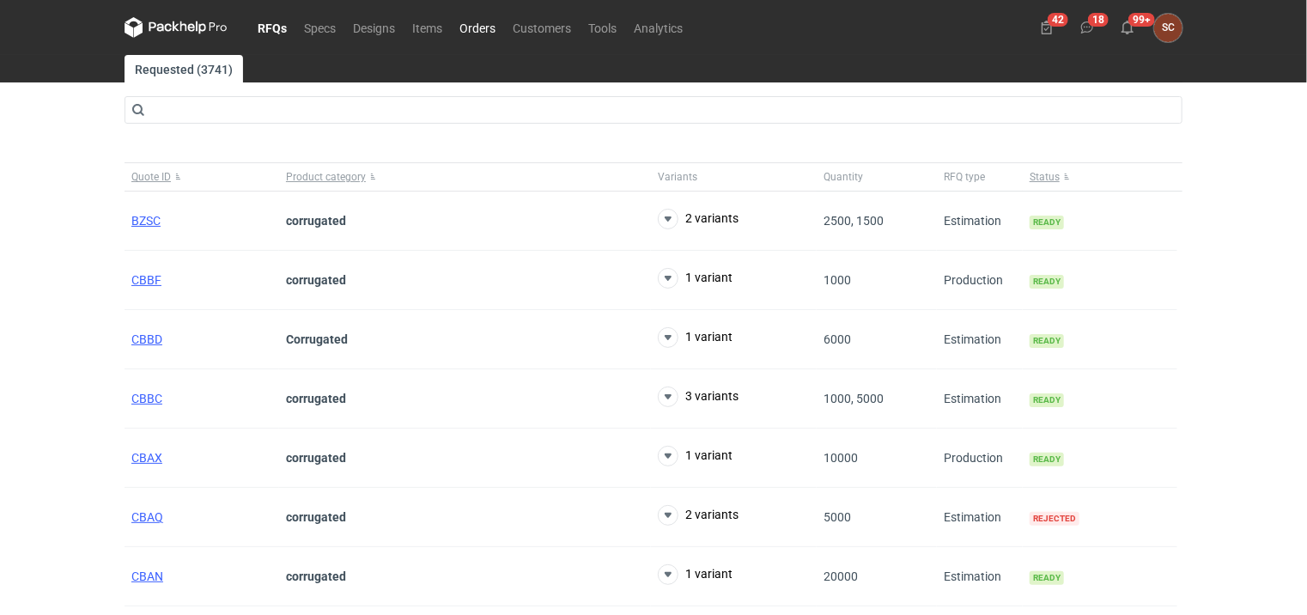
click at [483, 24] on link "Orders" at bounding box center [477, 27] width 53 height 21
